Goal: Register for event/course

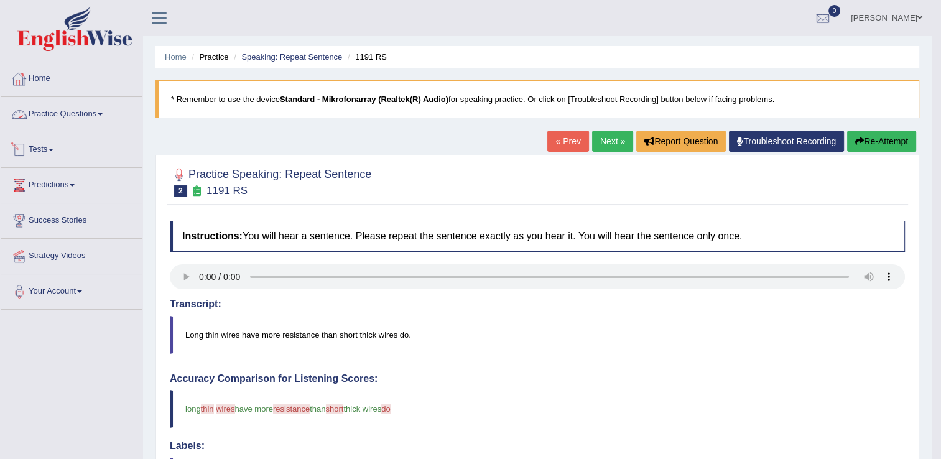
click at [52, 148] on link "Tests" at bounding box center [72, 148] width 142 height 31
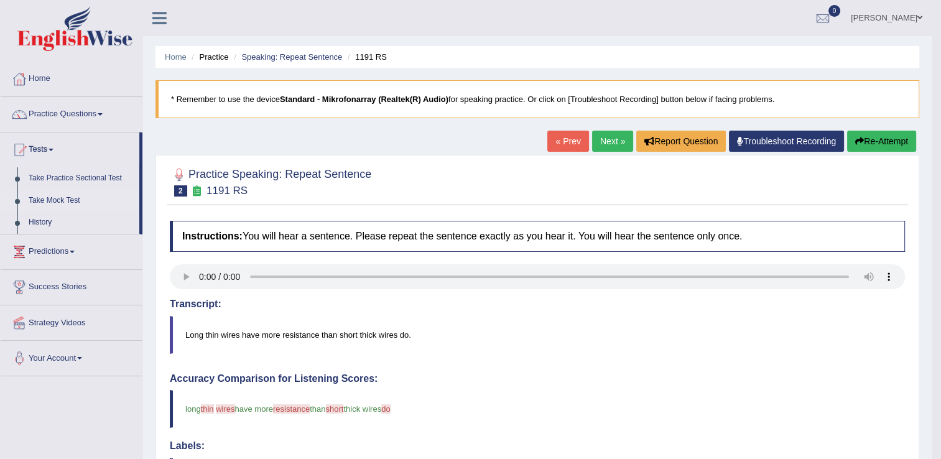
click at [60, 198] on link "Take Mock Test" at bounding box center [81, 201] width 116 height 22
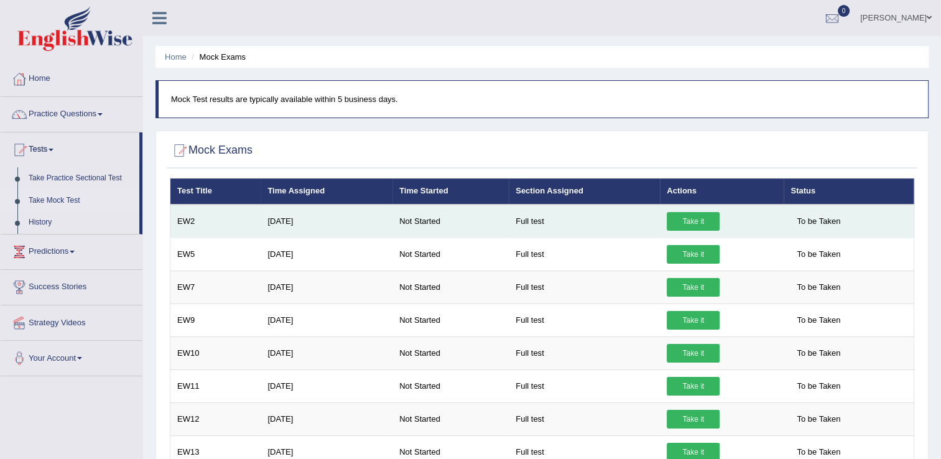
click at [691, 222] on link "Take it" at bounding box center [693, 221] width 53 height 19
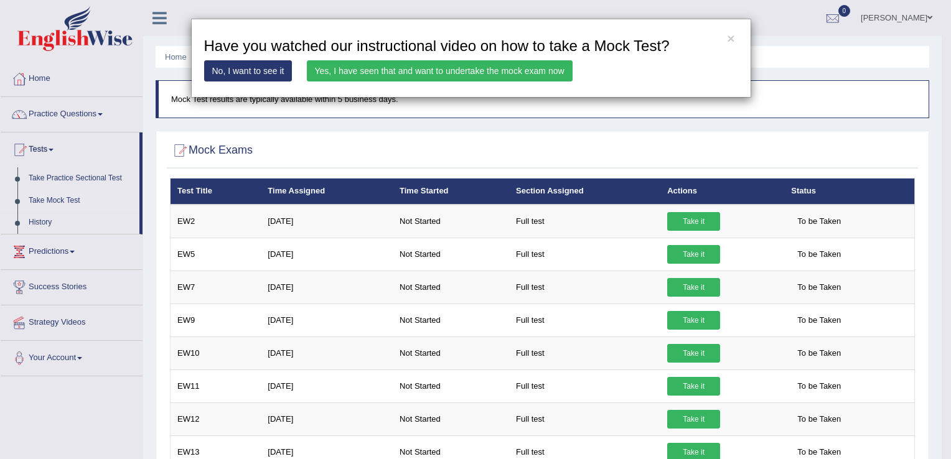
click at [378, 72] on link "Yes, I have seen that and want to undertake the mock exam now" at bounding box center [440, 70] width 266 height 21
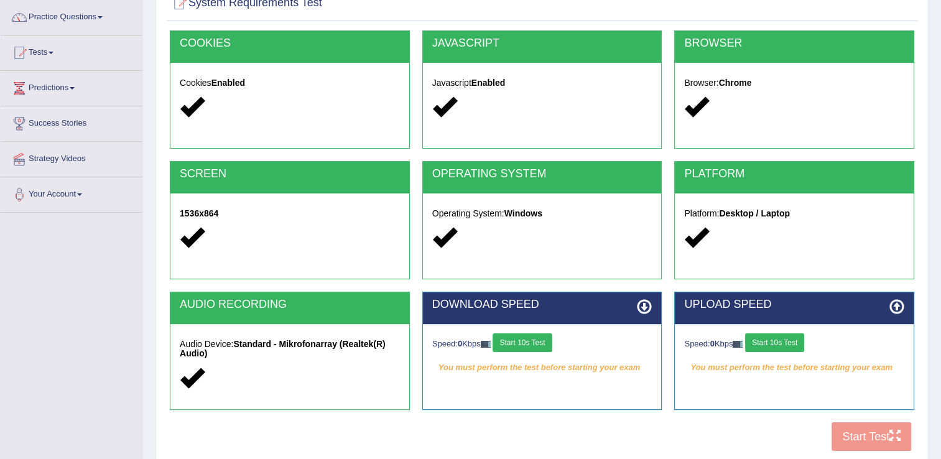
scroll to position [194, 0]
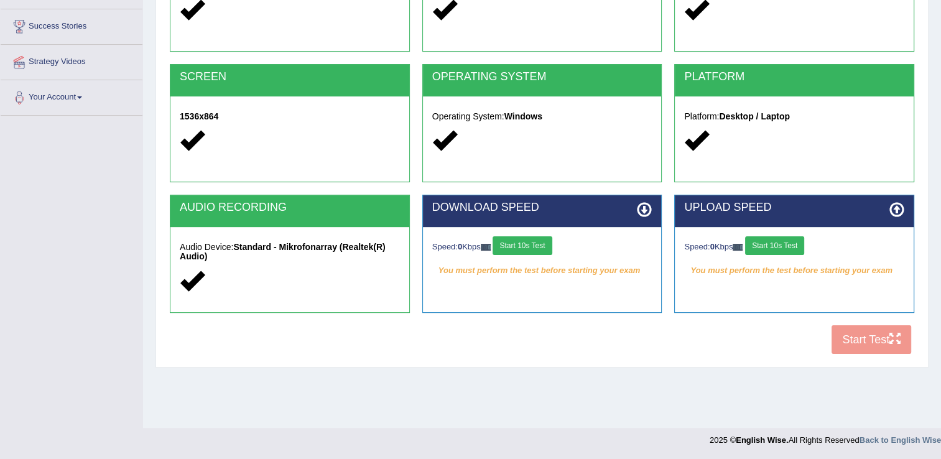
click at [851, 342] on div "COOKIES Cookies Enabled JAVASCRIPT Javascript Enabled BROWSER Browser: Chrome S…" at bounding box center [542, 147] width 751 height 428
click at [520, 245] on button "Start 10s Test" at bounding box center [522, 245] width 59 height 19
click at [792, 243] on button "Start 10s Test" at bounding box center [774, 245] width 59 height 19
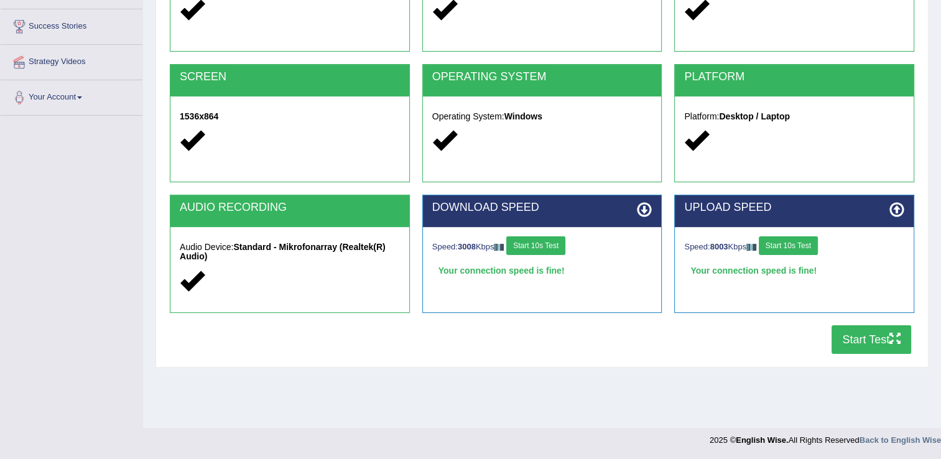
click at [849, 339] on button "Start Test" at bounding box center [872, 339] width 80 height 29
